Goal: Information Seeking & Learning: Learn about a topic

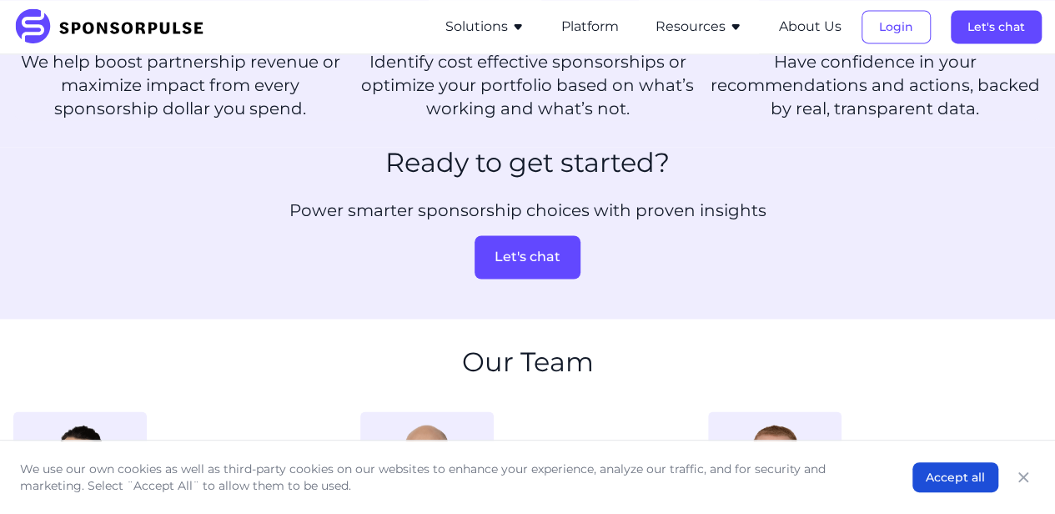
scroll to position [1334, 0]
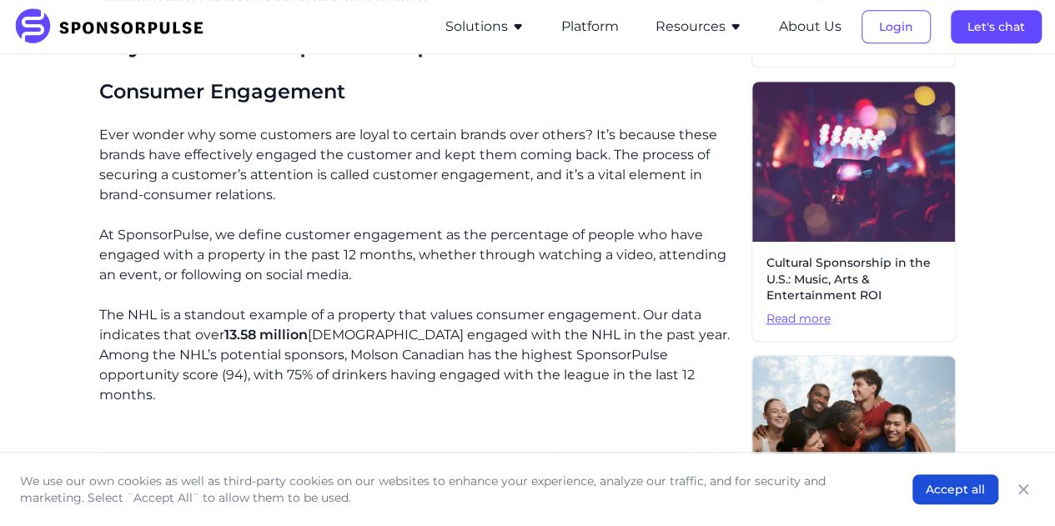
scroll to position [667, 0]
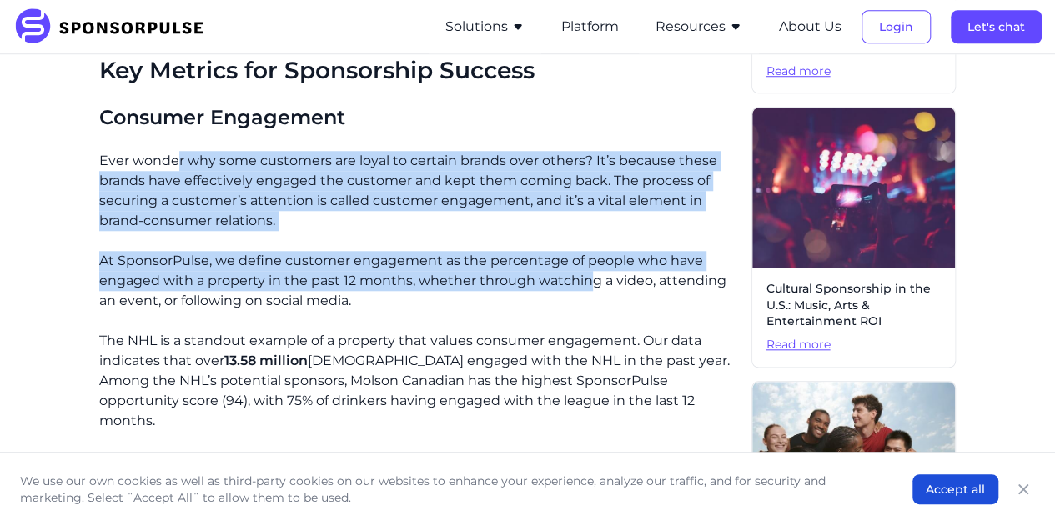
drag, startPoint x: 180, startPoint y: 150, endPoint x: 593, endPoint y: 288, distance: 435.1
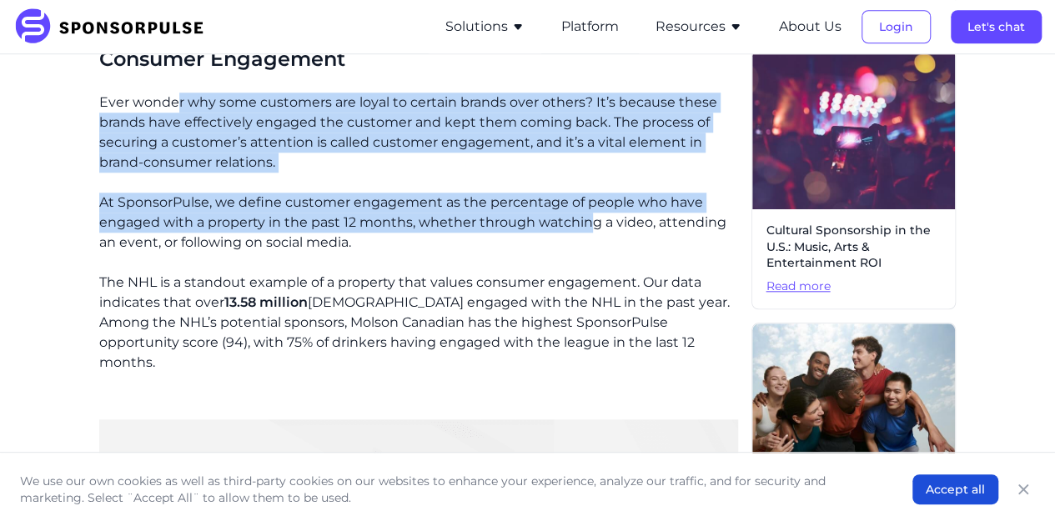
scroll to position [751, 0]
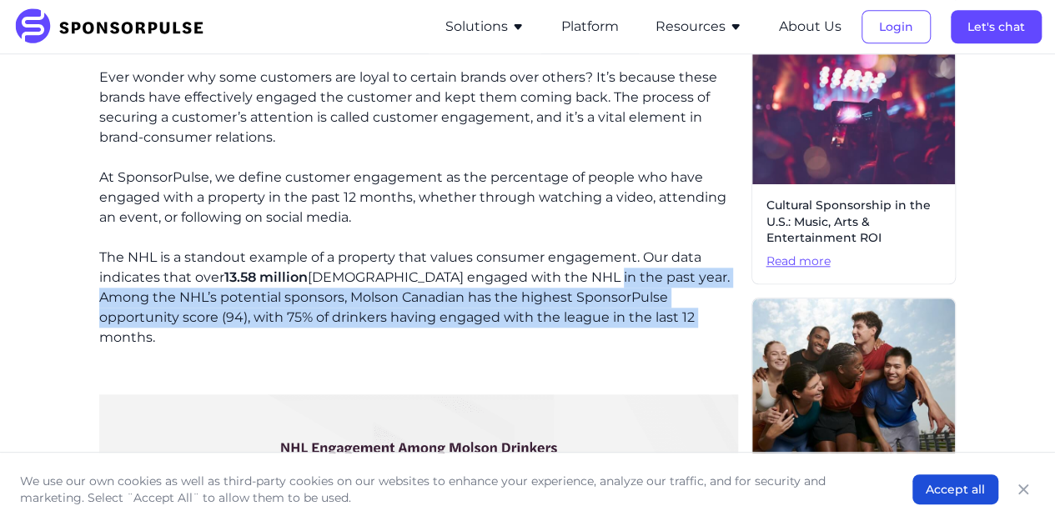
drag, startPoint x: 590, startPoint y: 272, endPoint x: 640, endPoint y: 329, distance: 75.6
click at [642, 319] on p "The NHL is a standout example of a property that values consumer engagement. Ou…" at bounding box center [419, 298] width 640 height 100
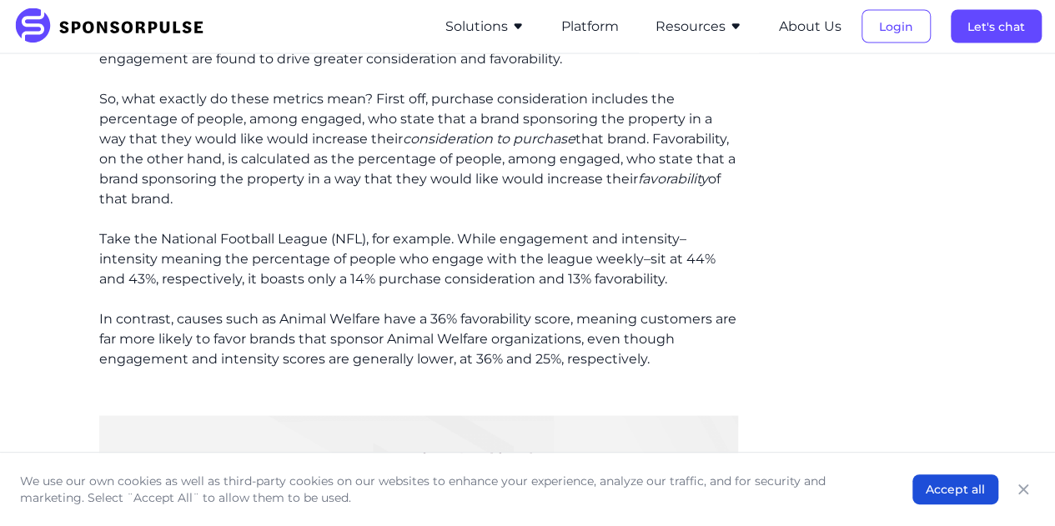
scroll to position [1751, 0]
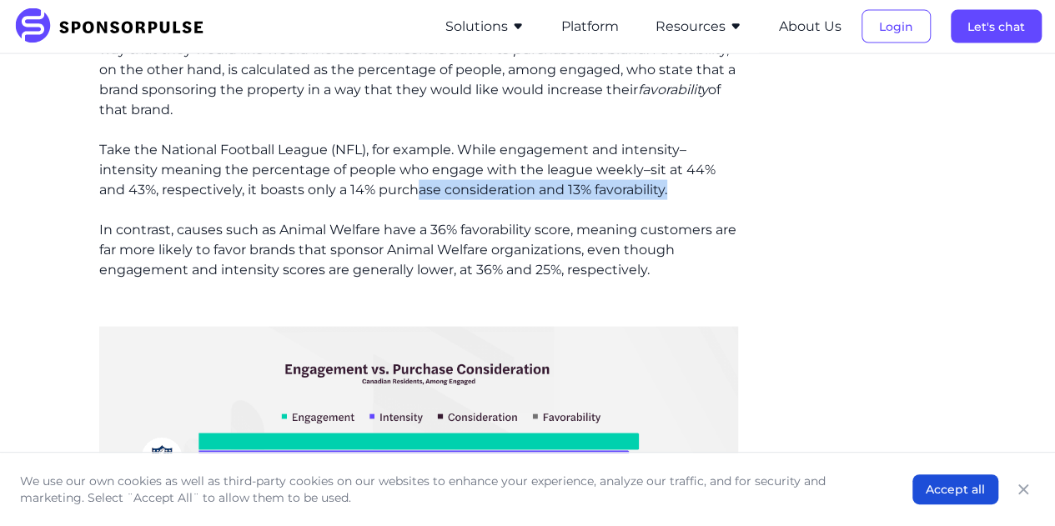
drag, startPoint x: 388, startPoint y: 161, endPoint x: 662, endPoint y: 184, distance: 275.4
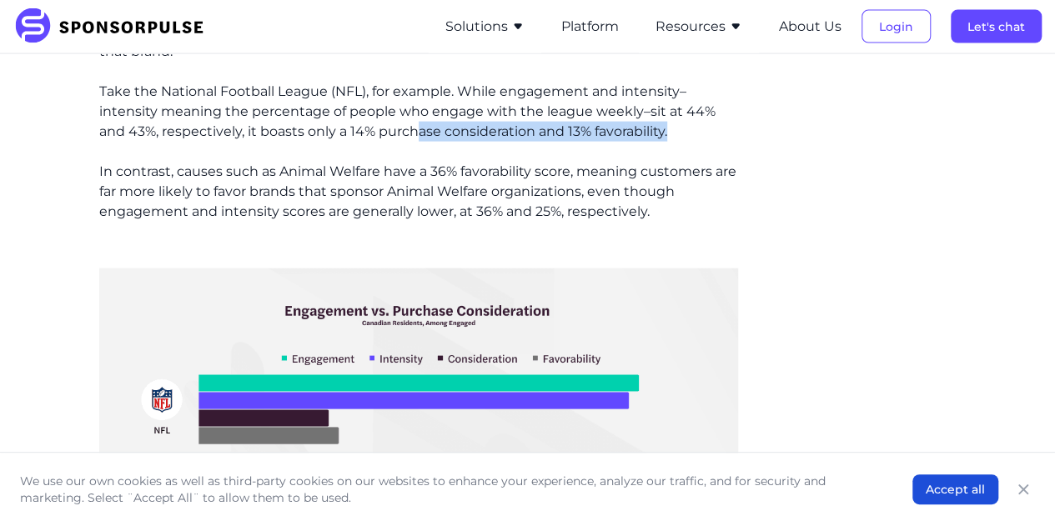
scroll to position [1835, 0]
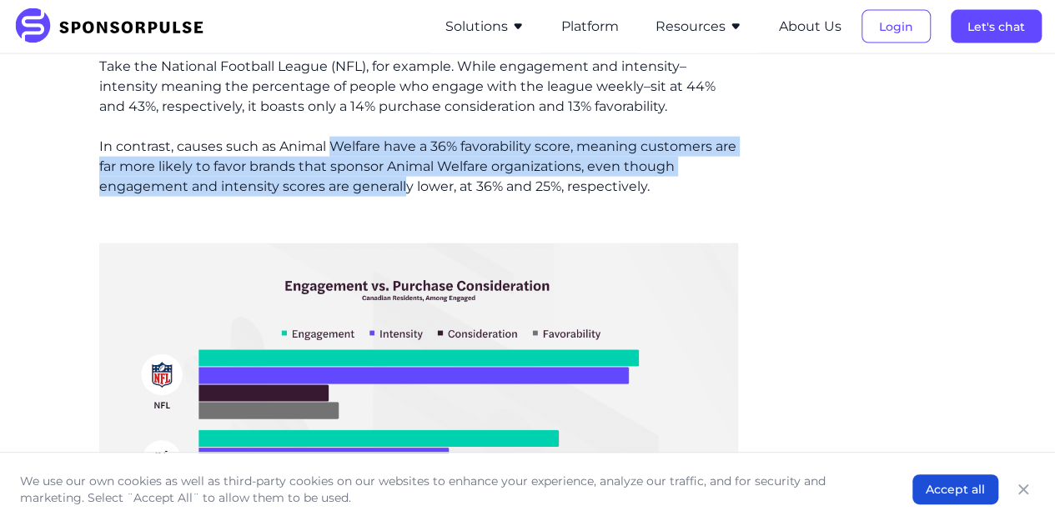
drag, startPoint x: 339, startPoint y: 124, endPoint x: 405, endPoint y: 162, distance: 76.5
click at [405, 162] on p "In contrast, causes such as Animal Welfare have a 36% favorability score, meani…" at bounding box center [419, 167] width 640 height 60
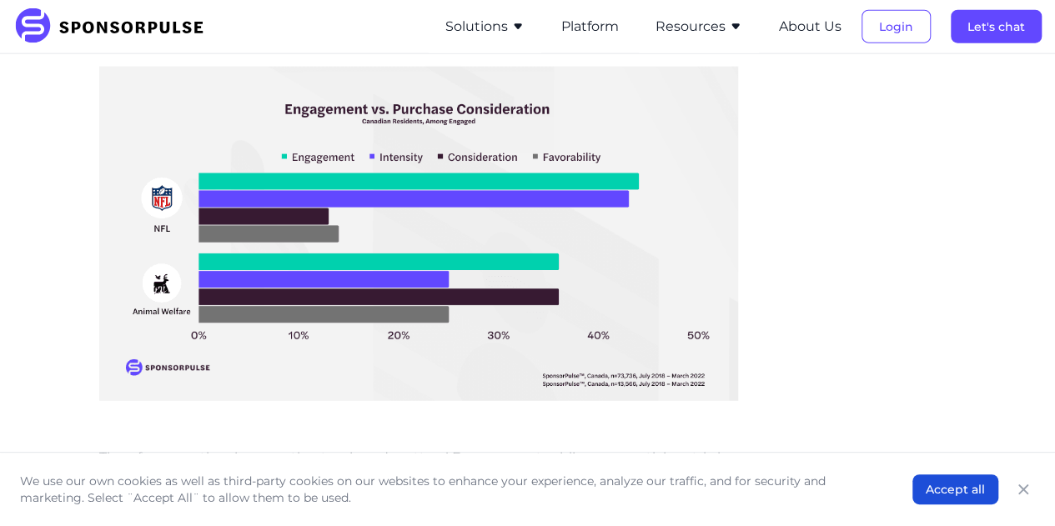
scroll to position [2335, 0]
